Goal: Navigation & Orientation: Find specific page/section

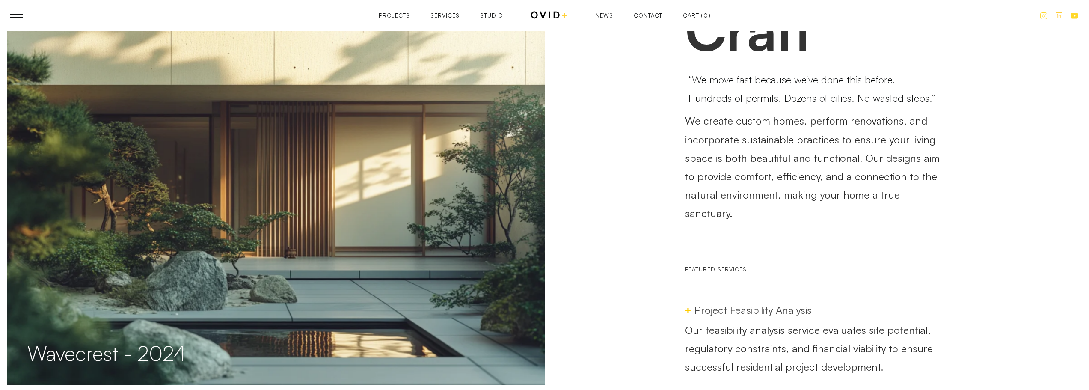
scroll to position [299, 0]
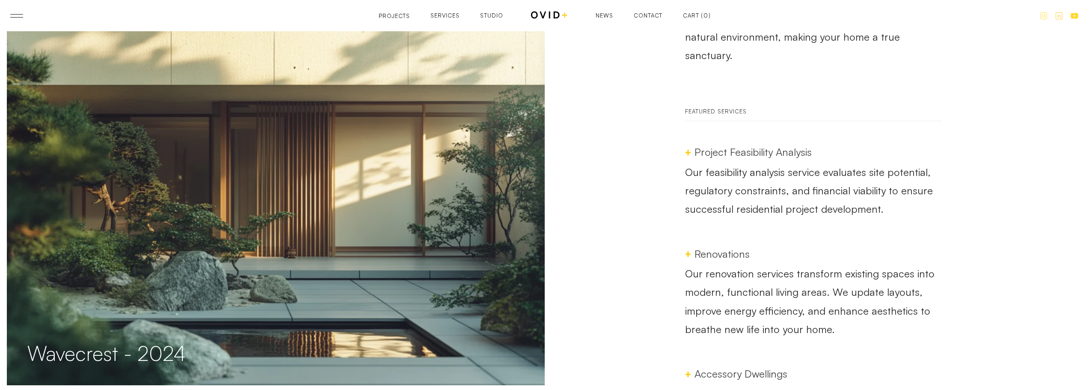
click at [393, 14] on div "Projects" at bounding box center [394, 16] width 31 height 6
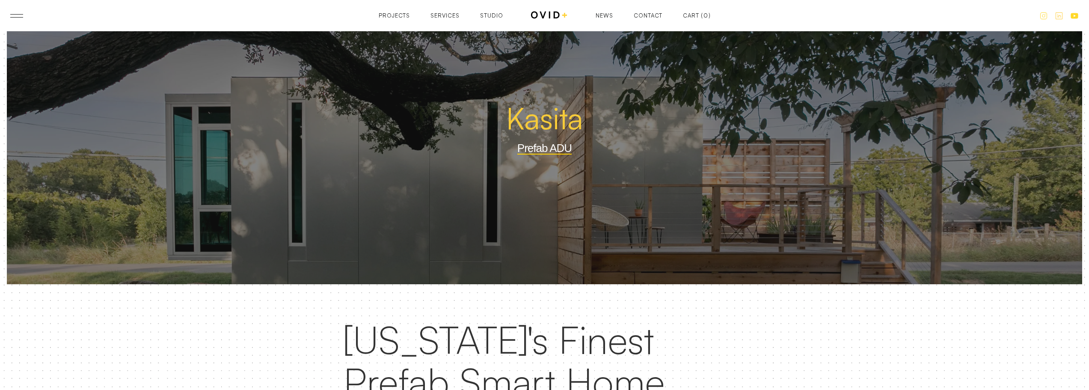
click at [450, 20] on div "Projects Projects Services Services Studio Studio News News Contact Contact Car…" at bounding box center [545, 15] width 332 height 11
click at [445, 18] on div "Services" at bounding box center [444, 21] width 29 height 6
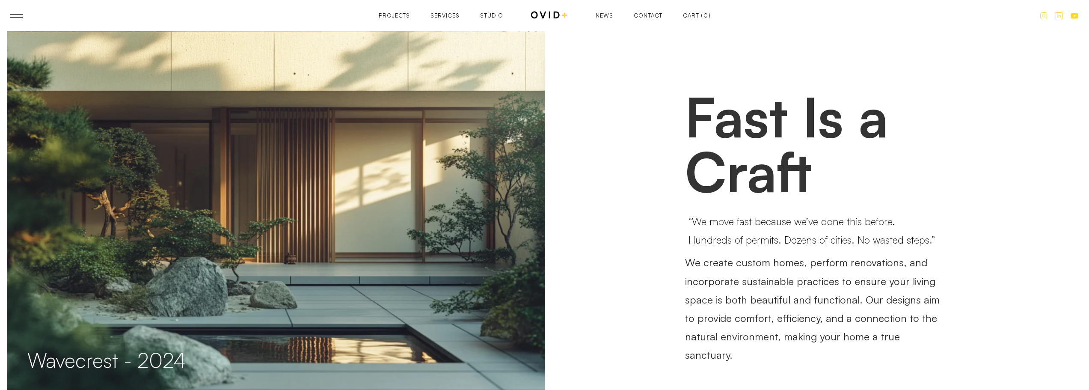
click at [397, 20] on div "Projects Projects Services Services Studio Studio News News Contact Contact Car…" at bounding box center [545, 15] width 332 height 11
click at [392, 27] on header "Projects Services Studio Contact News Projects Projects Services Services Studi…" at bounding box center [544, 15] width 1089 height 31
click at [389, 18] on div "Projects" at bounding box center [394, 21] width 31 height 6
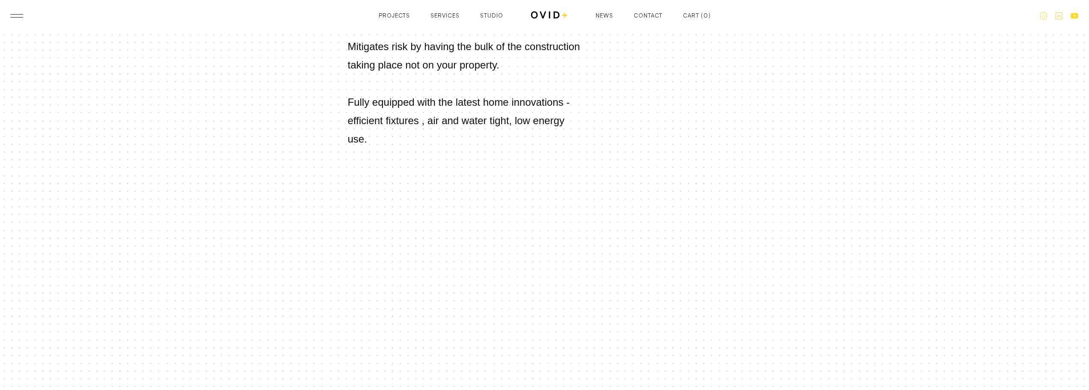
scroll to position [1986, 0]
